Goal: Find specific page/section: Find specific page/section

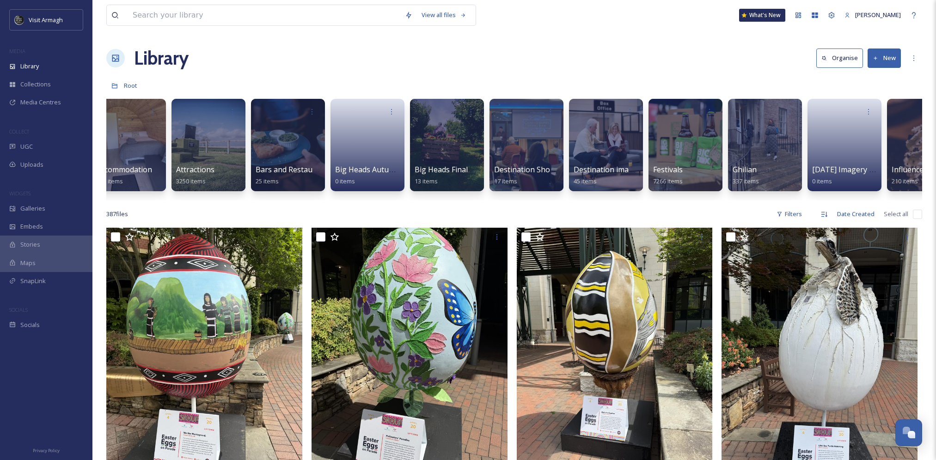
scroll to position [0, 200]
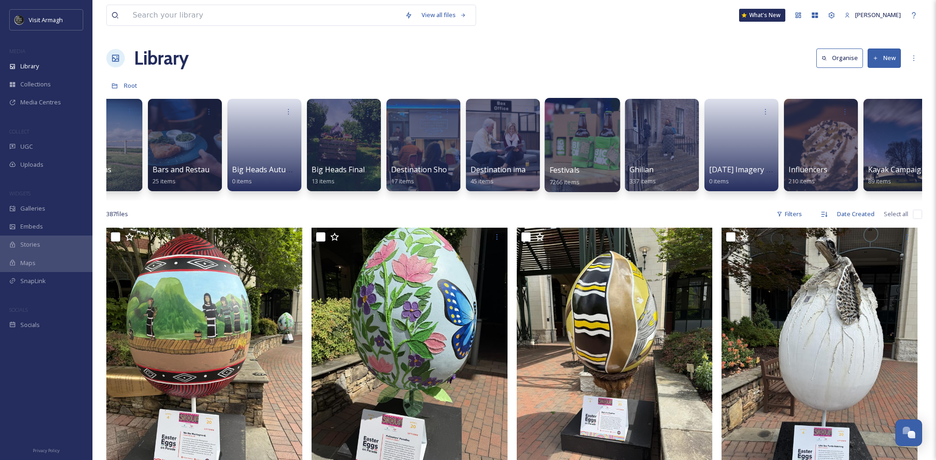
click at [590, 132] on div at bounding box center [581, 145] width 75 height 94
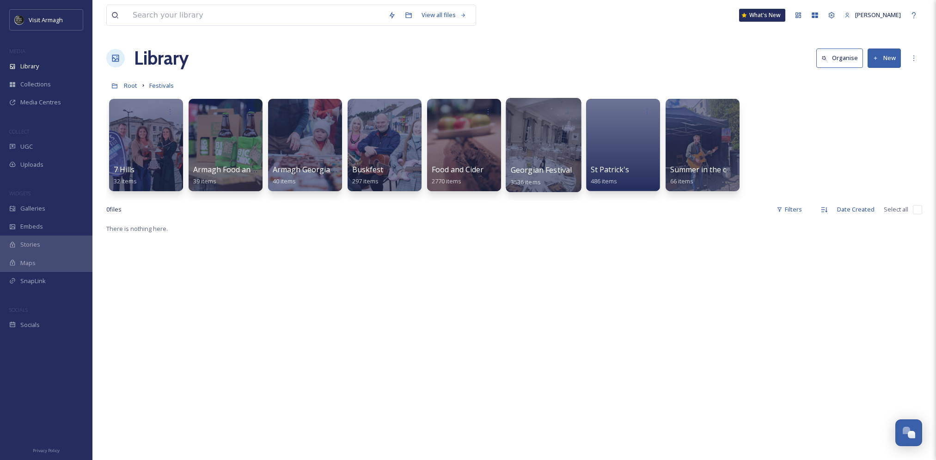
click at [549, 152] on div at bounding box center [542, 145] width 75 height 94
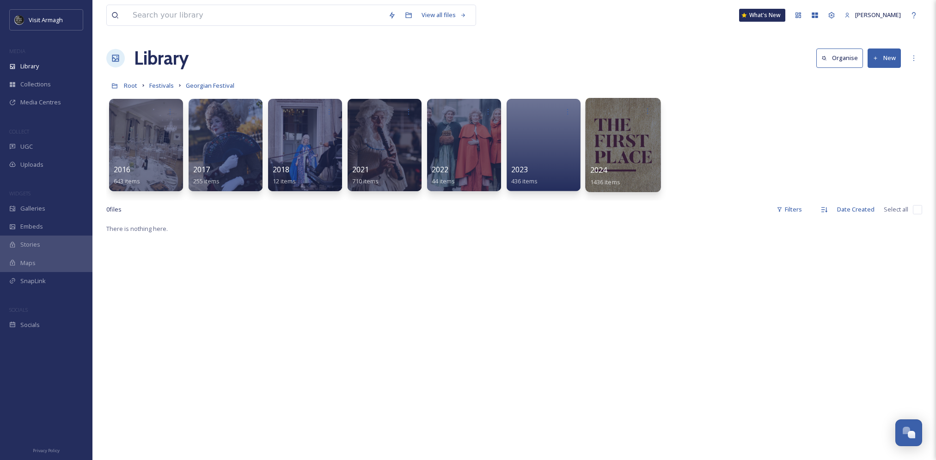
click at [629, 150] on div at bounding box center [622, 145] width 75 height 94
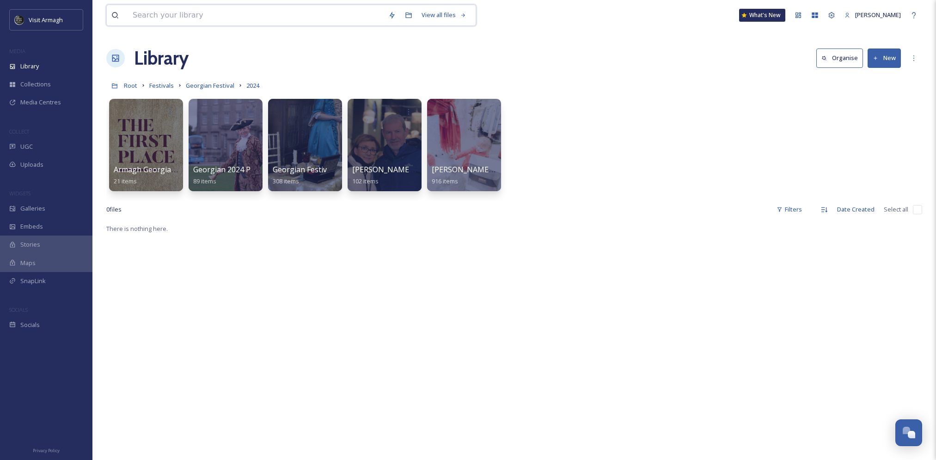
click at [273, 15] on input at bounding box center [256, 15] width 256 height 20
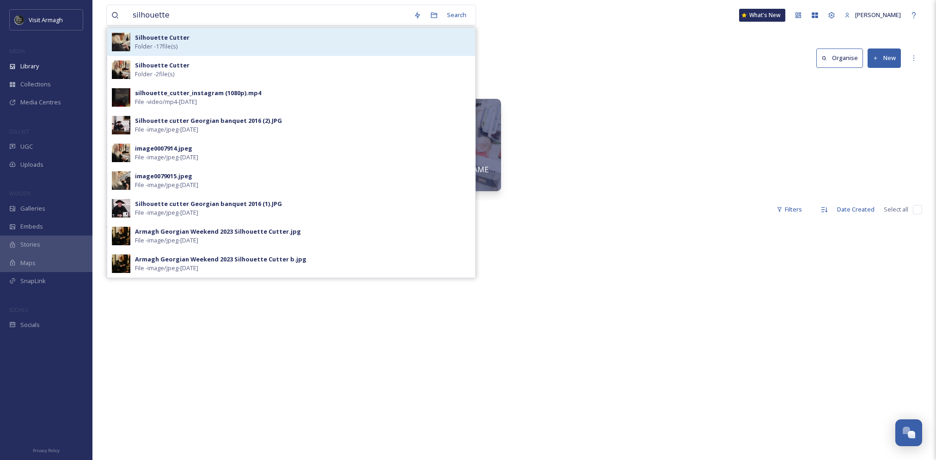
click at [247, 43] on div "Silhouette Cutter Folder - 17 file(s)" at bounding box center [302, 42] width 335 height 18
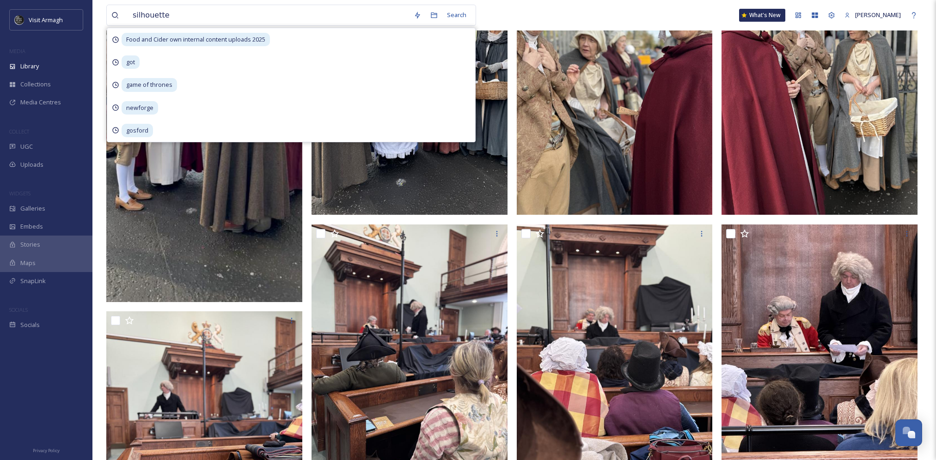
scroll to position [136, 0]
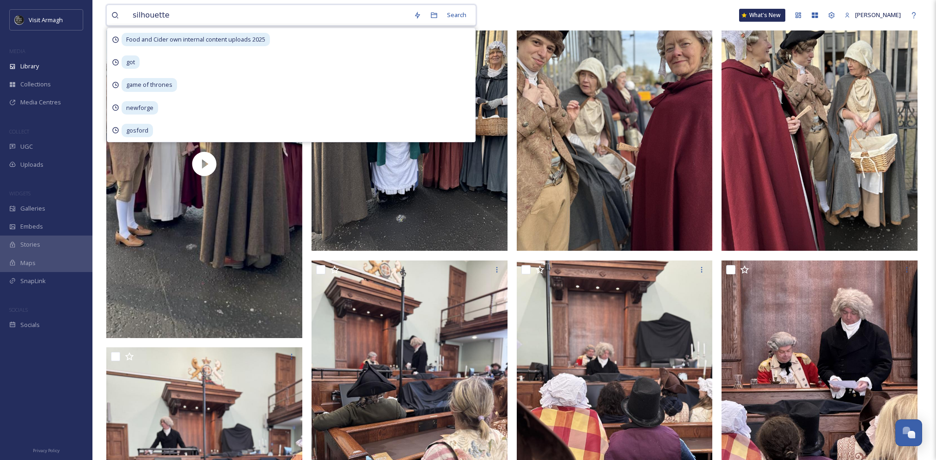
click at [198, 19] on input "silhouette" at bounding box center [268, 15] width 281 height 20
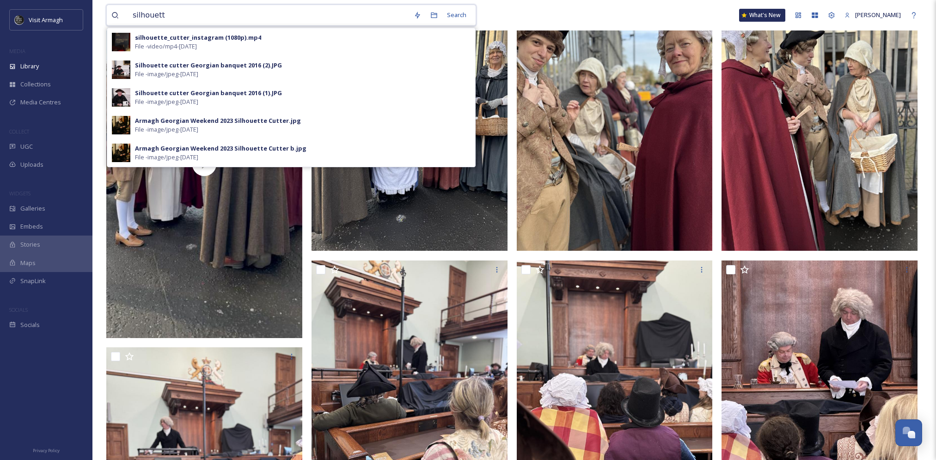
type input "silhouette"
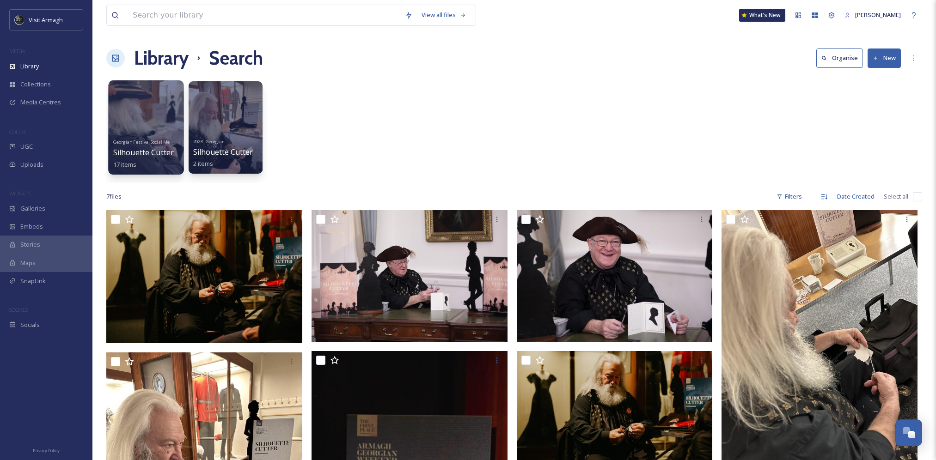
click at [159, 124] on div at bounding box center [145, 127] width 75 height 94
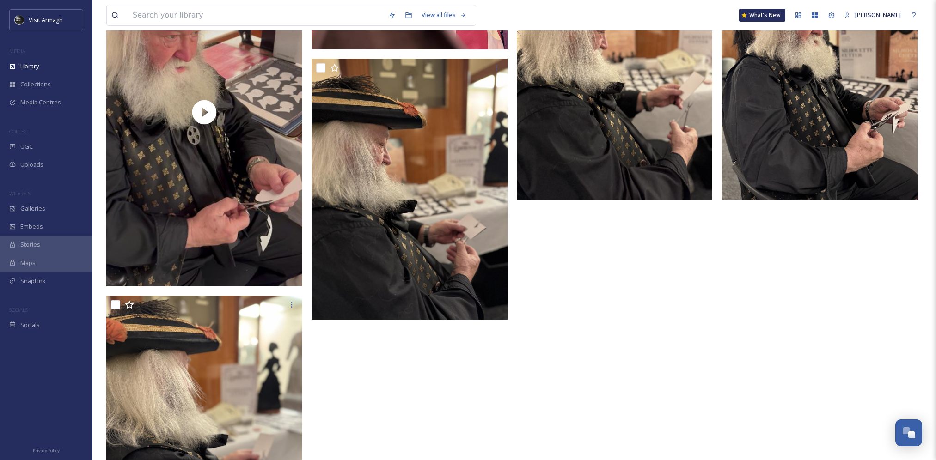
scroll to position [1199, 0]
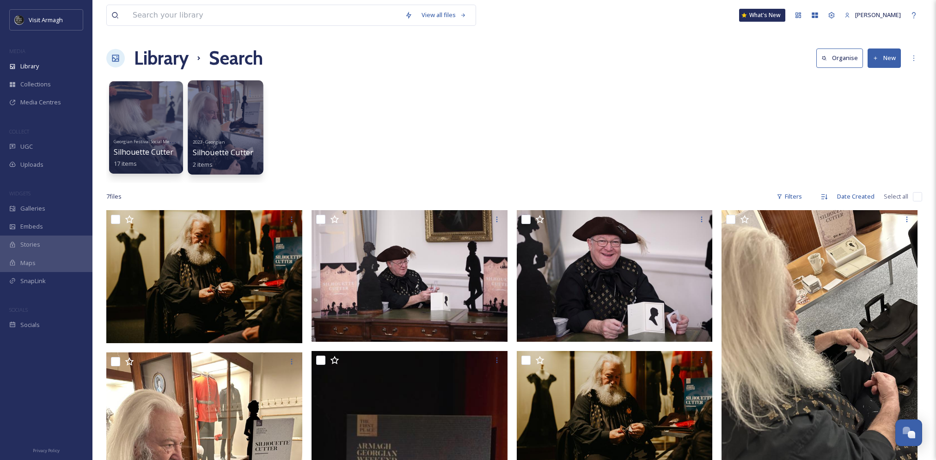
click at [236, 118] on div at bounding box center [225, 127] width 75 height 94
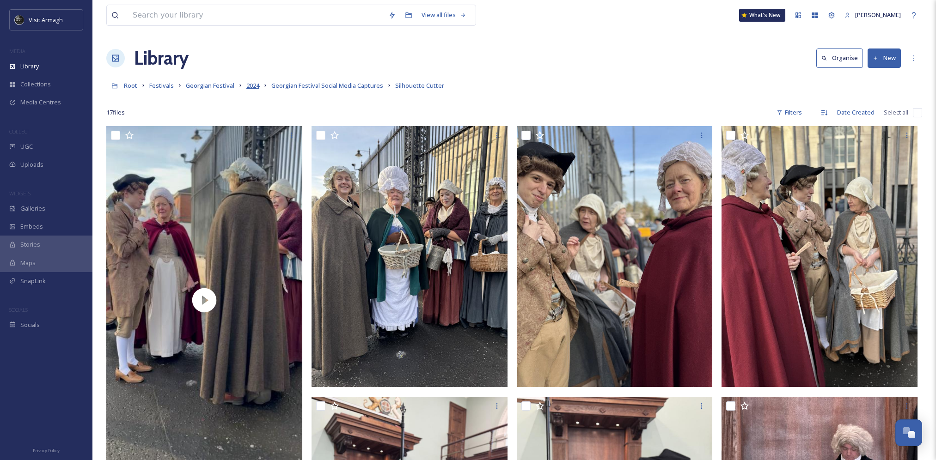
click at [249, 89] on span "2024" at bounding box center [252, 85] width 13 height 8
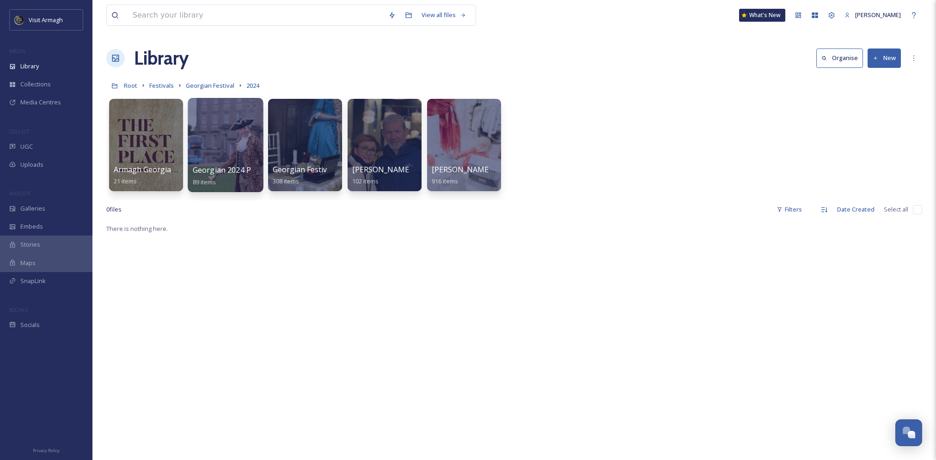
click at [231, 151] on div at bounding box center [225, 145] width 75 height 94
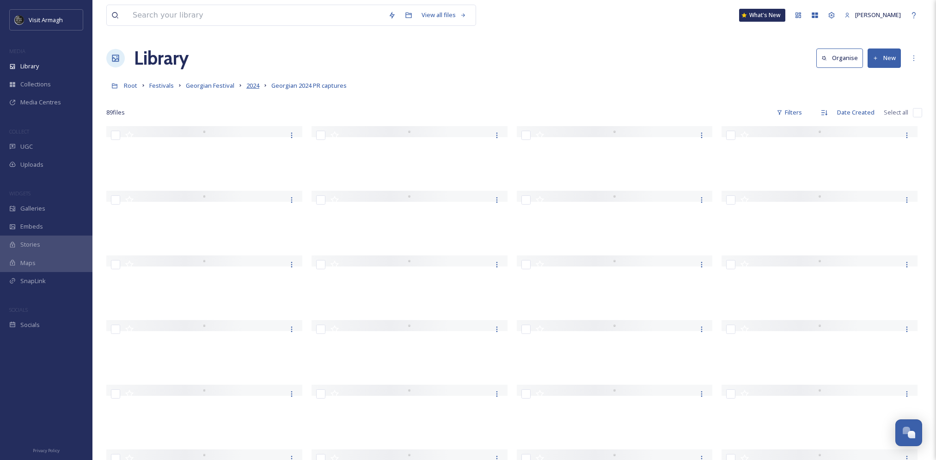
click at [254, 86] on span "2024" at bounding box center [252, 85] width 13 height 8
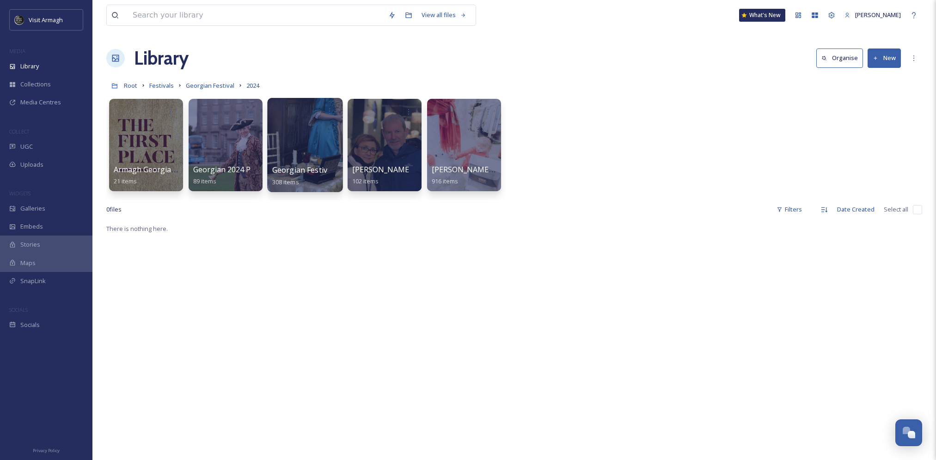
click at [310, 152] on div at bounding box center [304, 145] width 75 height 94
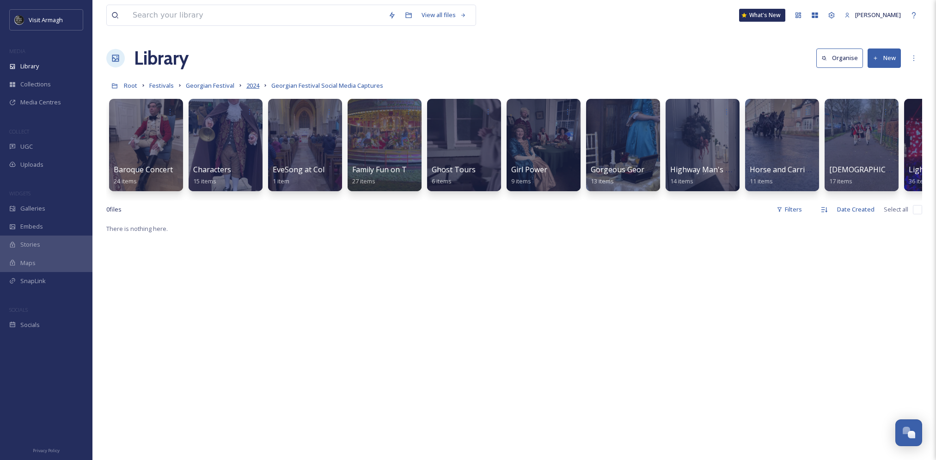
click at [246, 86] on span "2024" at bounding box center [252, 85] width 13 height 8
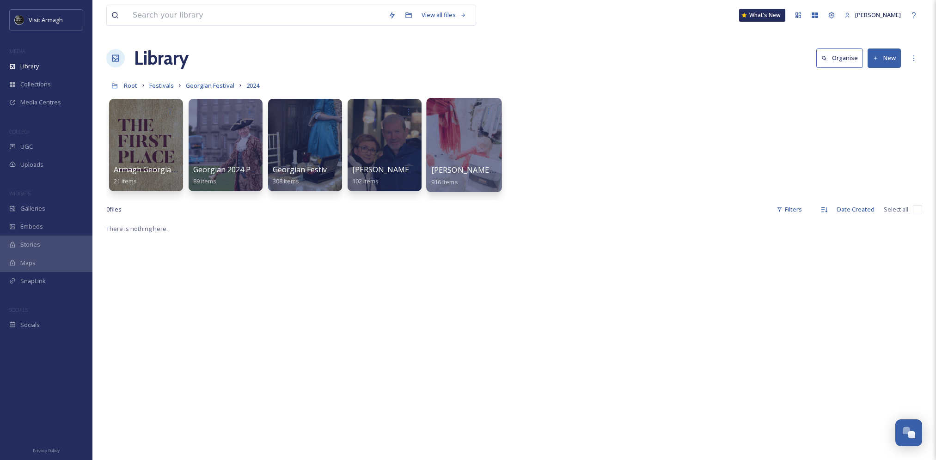
click at [456, 144] on div at bounding box center [463, 145] width 75 height 94
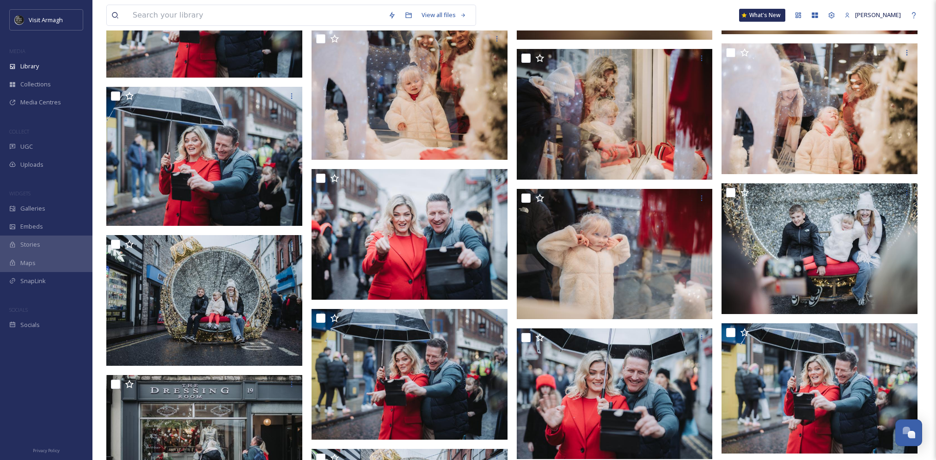
scroll to position [37118, 0]
